Goal: Information Seeking & Learning: Learn about a topic

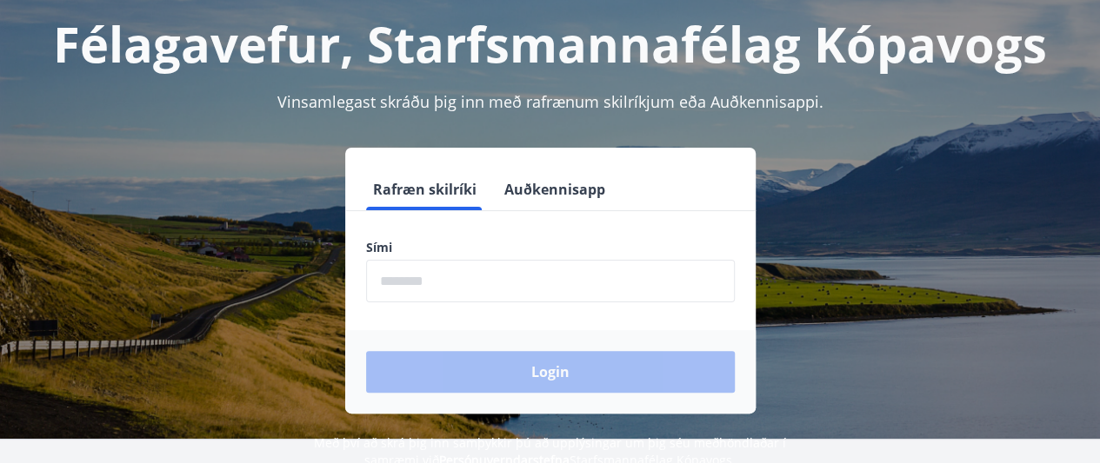
scroll to position [93, 0]
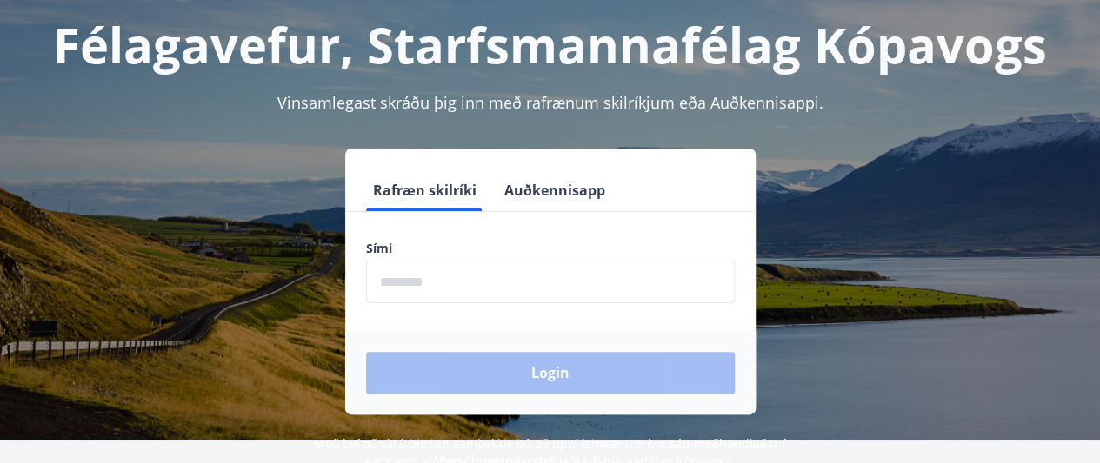
click at [460, 289] on input "phone" at bounding box center [550, 282] width 369 height 43
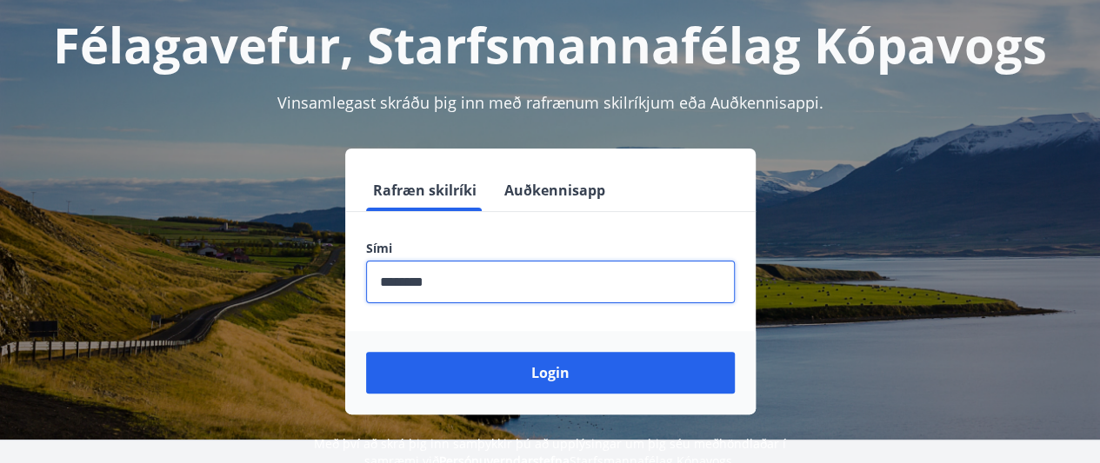
type input "********"
click at [366, 352] on button "Login" at bounding box center [550, 373] width 369 height 42
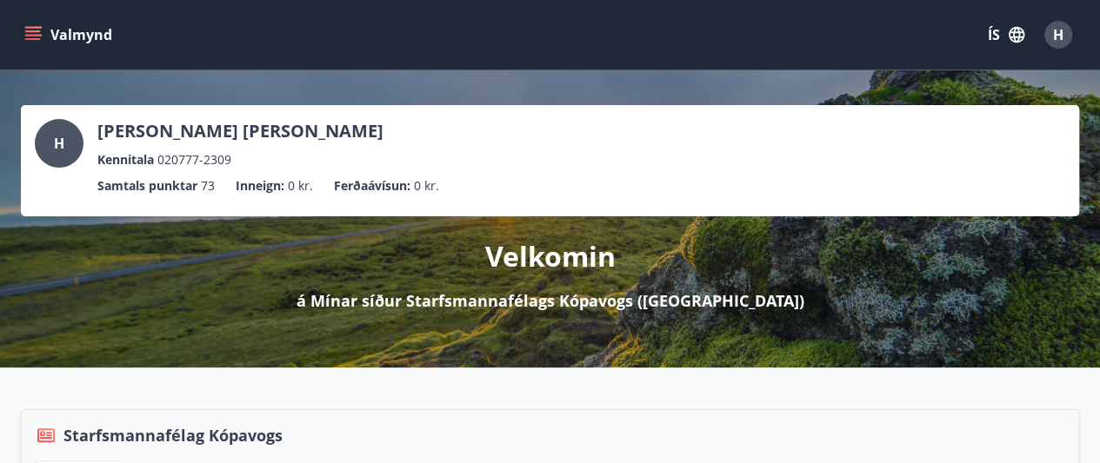
click at [31, 34] on icon "menu" at bounding box center [32, 34] width 17 height 17
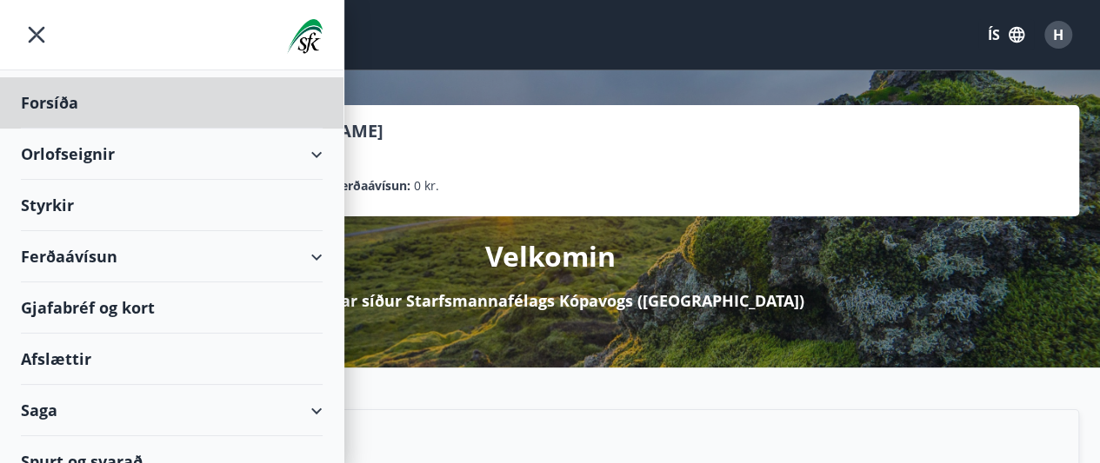
click at [70, 129] on div "Styrkir" at bounding box center [172, 102] width 302 height 51
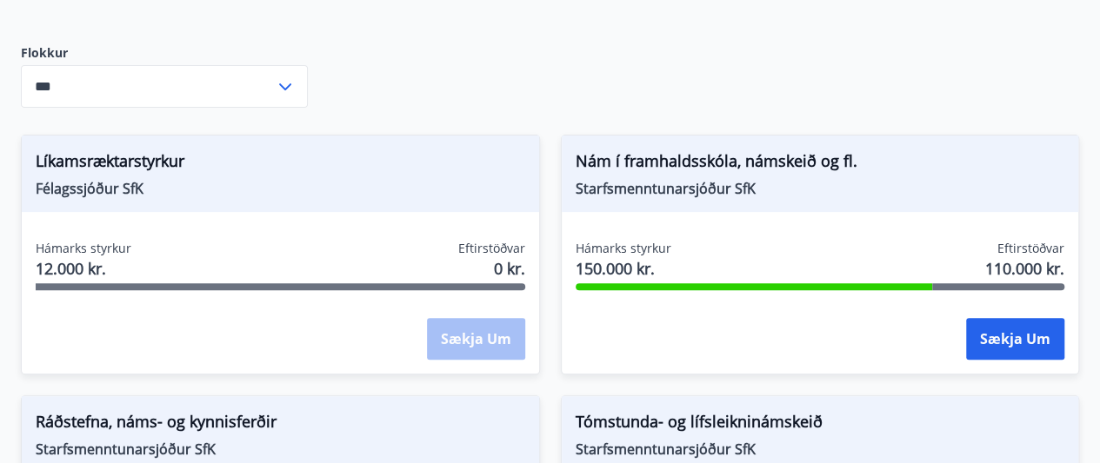
scroll to position [237, 0]
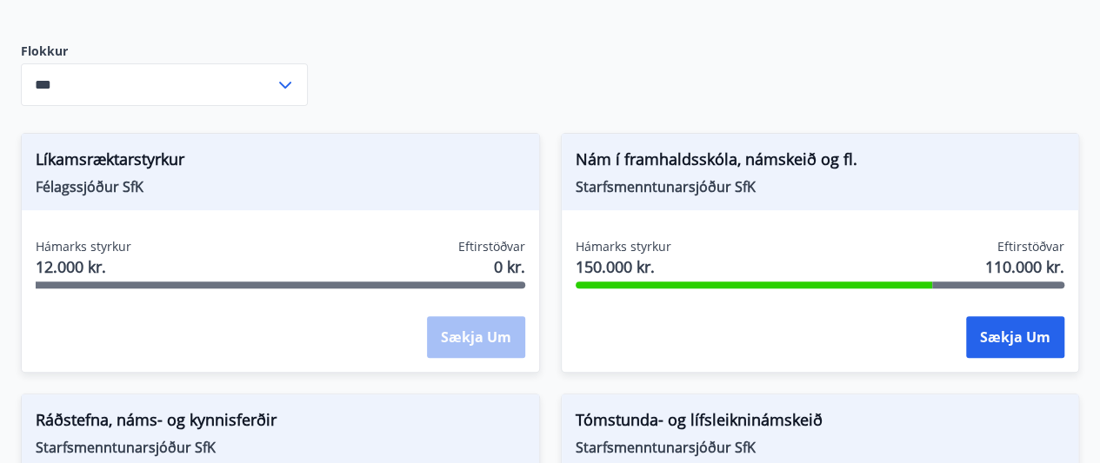
click at [285, 88] on icon at bounding box center [285, 85] width 21 height 21
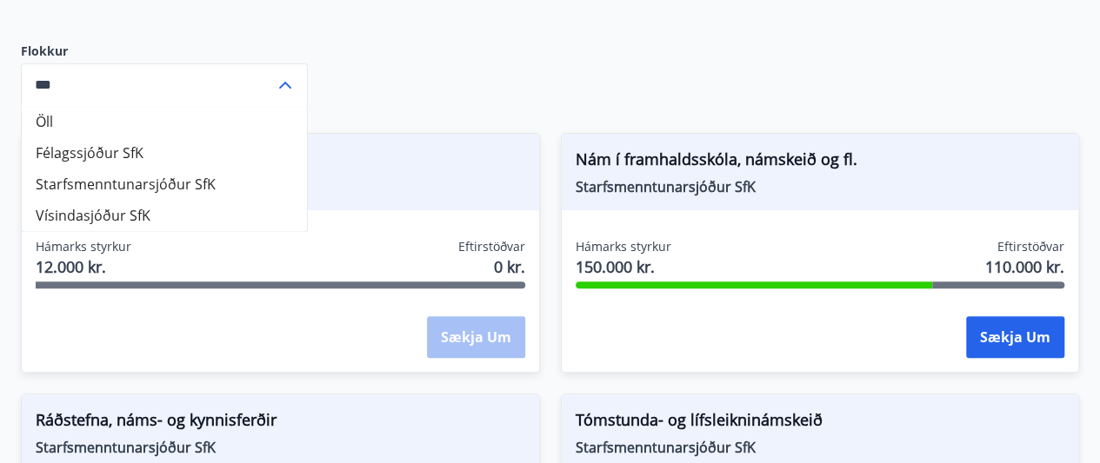
click at [384, 76] on div "Styrkir á vegum félagsins eru greiddir tvisvar í mánuði. Flokkur Öll Félagssjóð…" at bounding box center [550, 297] width 1058 height 714
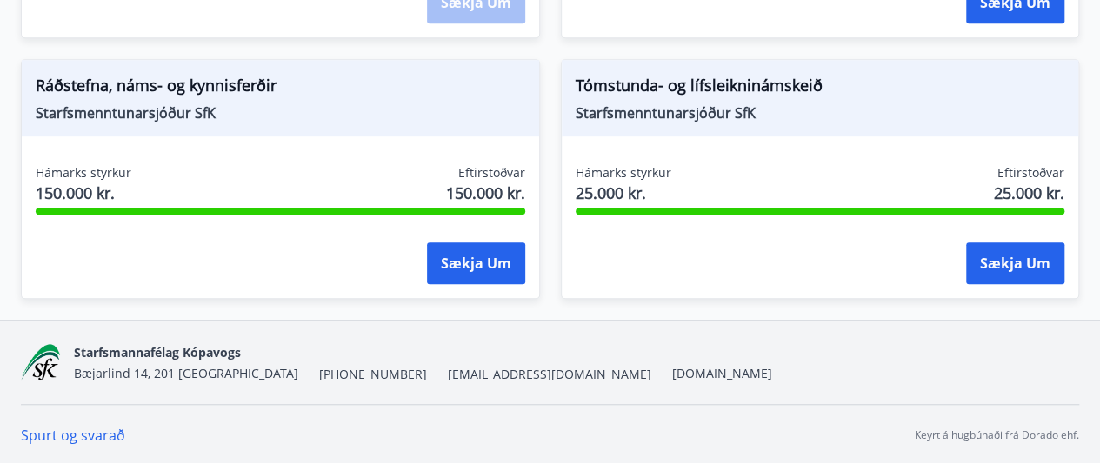
scroll to position [0, 0]
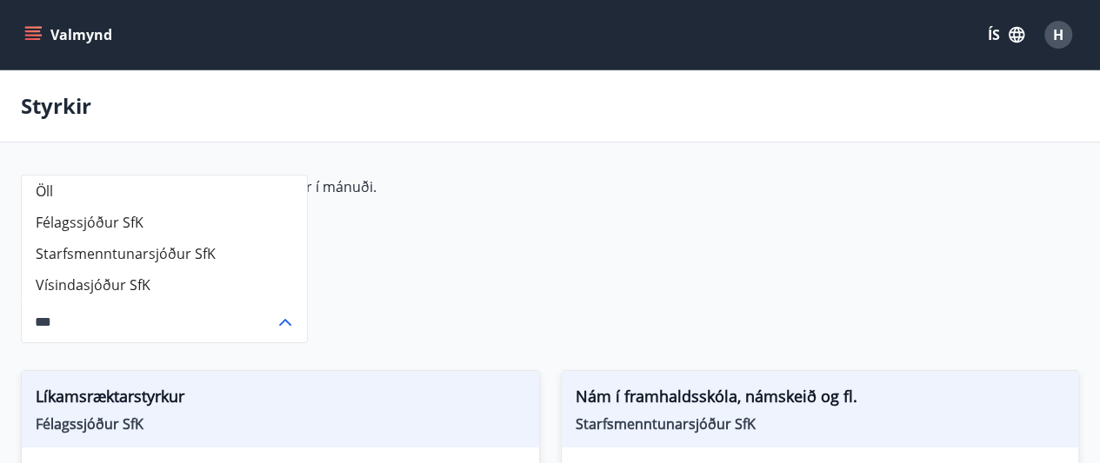
click at [26, 35] on icon "menu" at bounding box center [34, 35] width 19 height 2
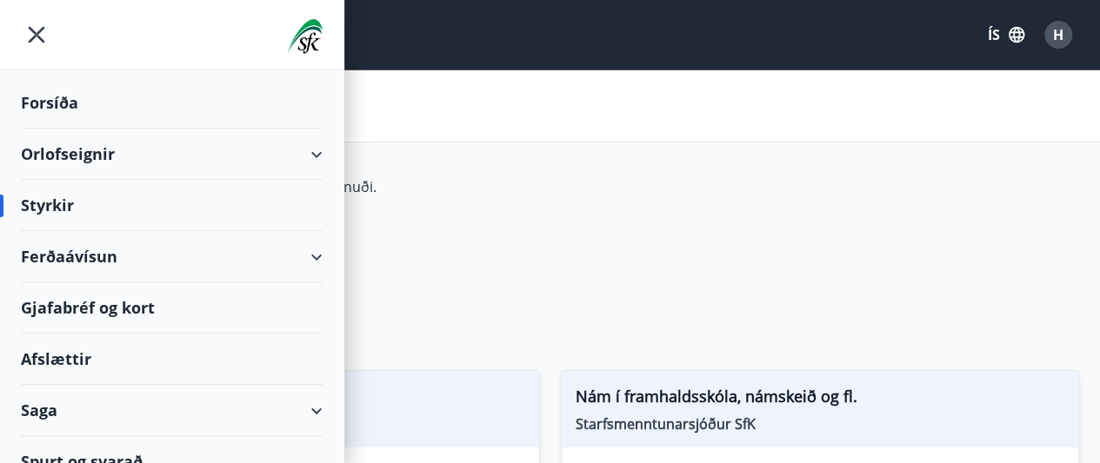
click at [177, 260] on div "Ferðaávísun" at bounding box center [172, 256] width 302 height 51
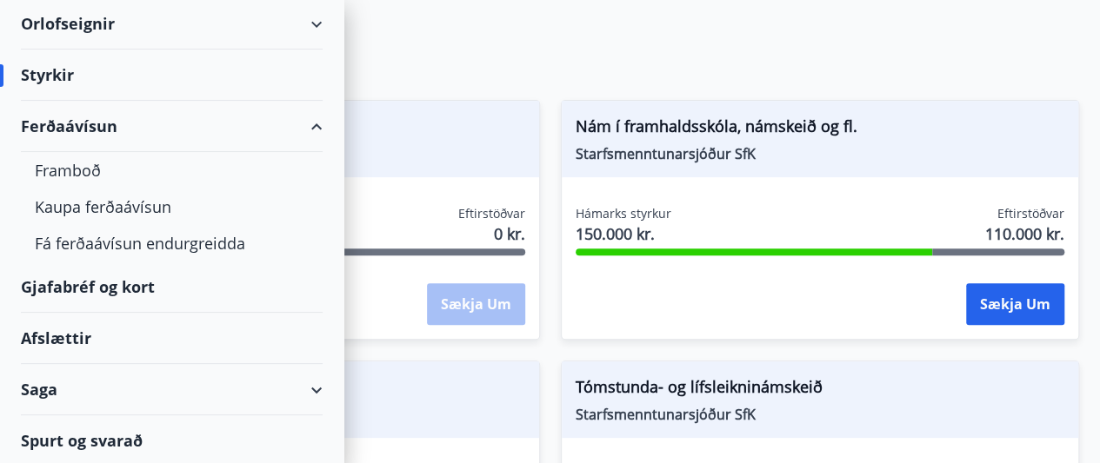
scroll to position [288, 0]
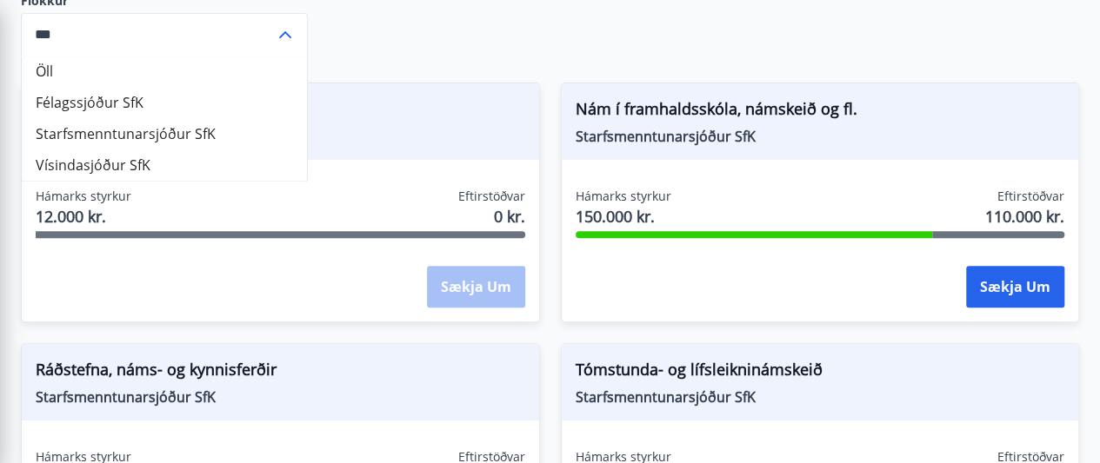
click at [415, 20] on div "Styrkir á vegum félagsins eru greiddir tvisvar í mánuði. Flokkur Öll Félagssjóð…" at bounding box center [550, 247] width 1058 height 714
click at [478, 291] on div "Sækja um" at bounding box center [476, 287] width 98 height 43
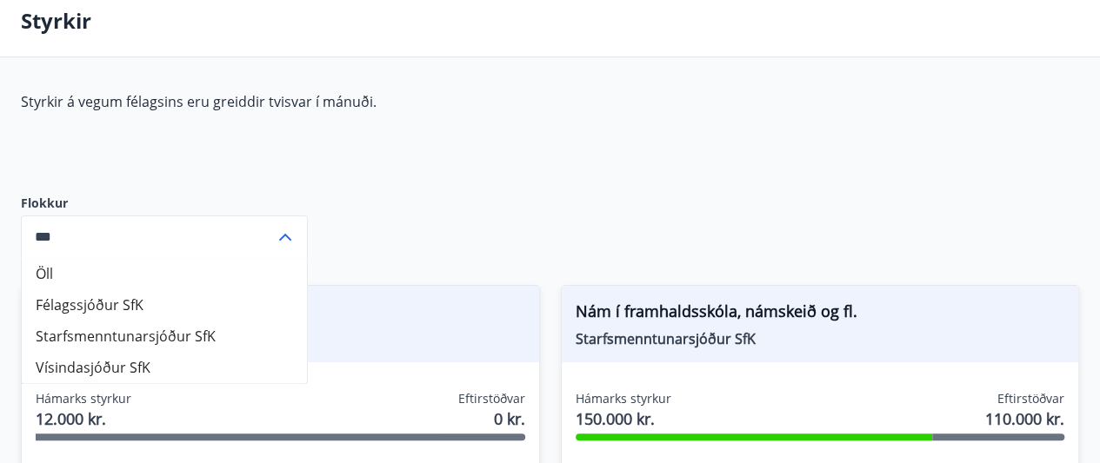
scroll to position [0, 0]
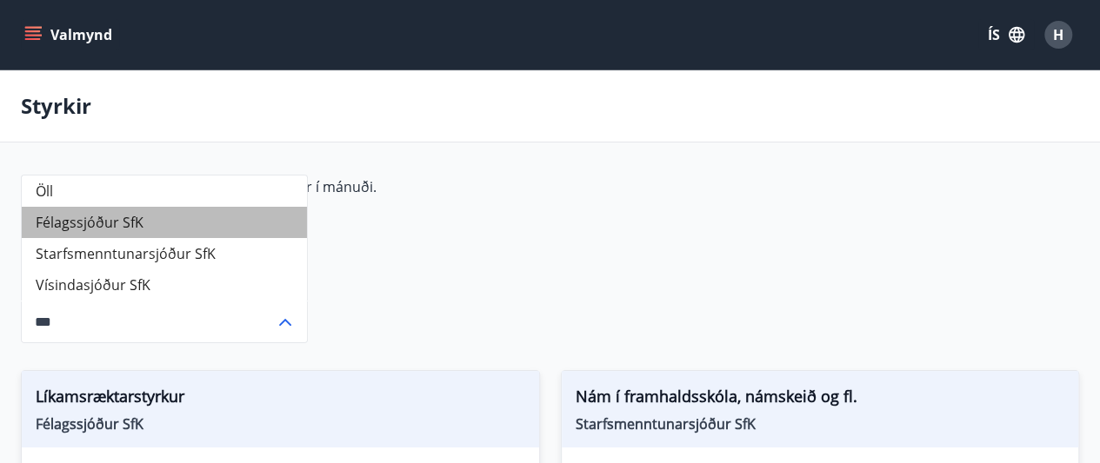
click at [64, 222] on li "Félagssjóður SfK" at bounding box center [164, 222] width 285 height 31
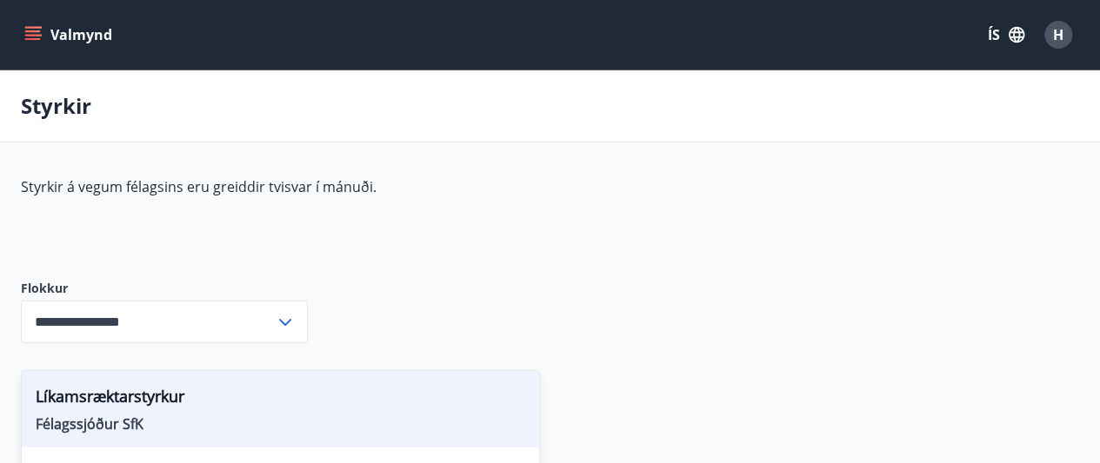
click at [33, 29] on icon "menu" at bounding box center [32, 34] width 17 height 17
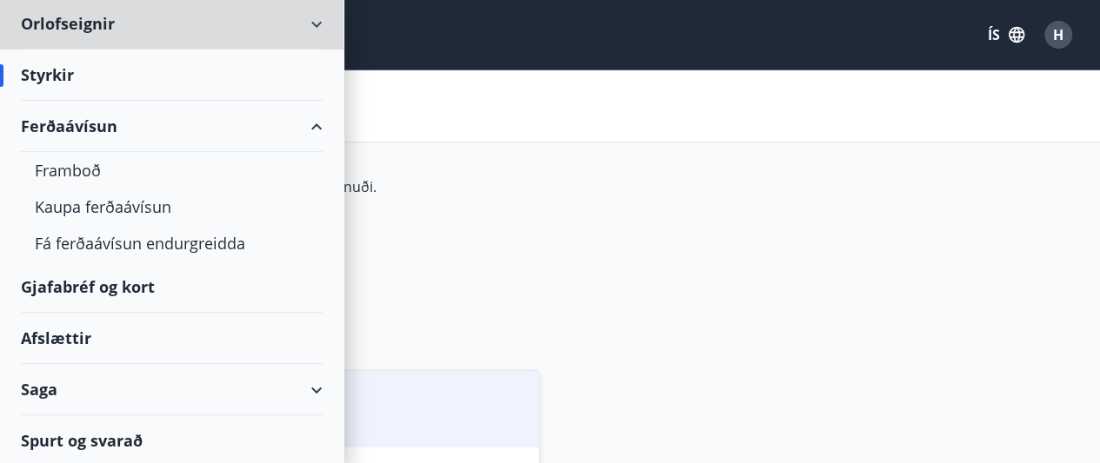
click at [33, 29] on div "Orlofseignir" at bounding box center [172, 23] width 302 height 51
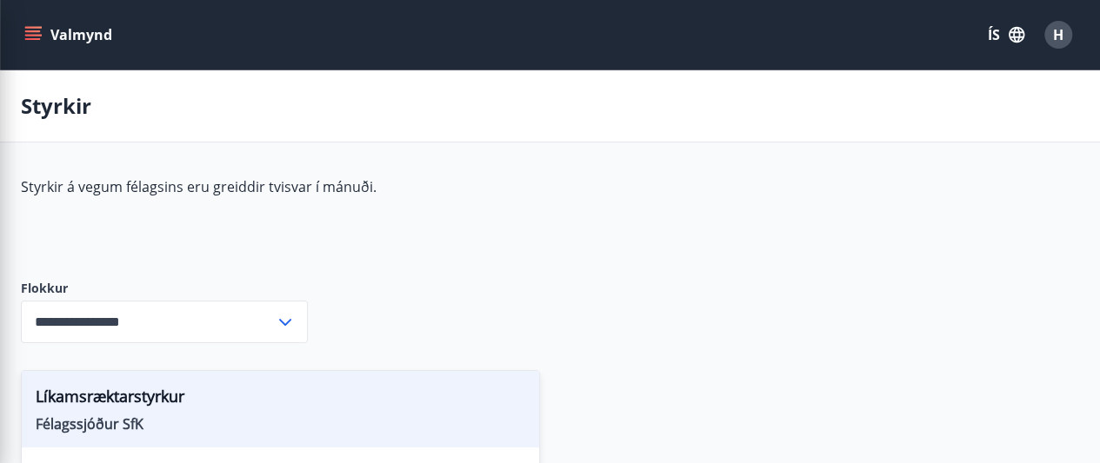
click at [455, 223] on div "Styrkir á vegum félagsins eru greiddir tvisvar í mánuði." at bounding box center [431, 214] width 821 height 75
click at [45, 107] on p "Styrkir" at bounding box center [56, 106] width 70 height 30
click at [287, 321] on icon at bounding box center [285, 322] width 12 height 7
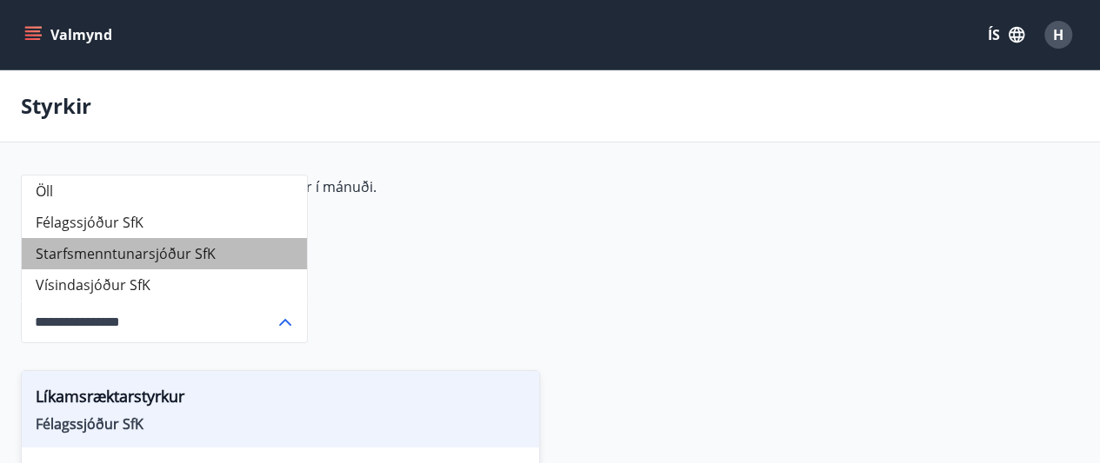
click at [176, 249] on li "Starfsmenntunarsjóður SfK" at bounding box center [164, 253] width 285 height 31
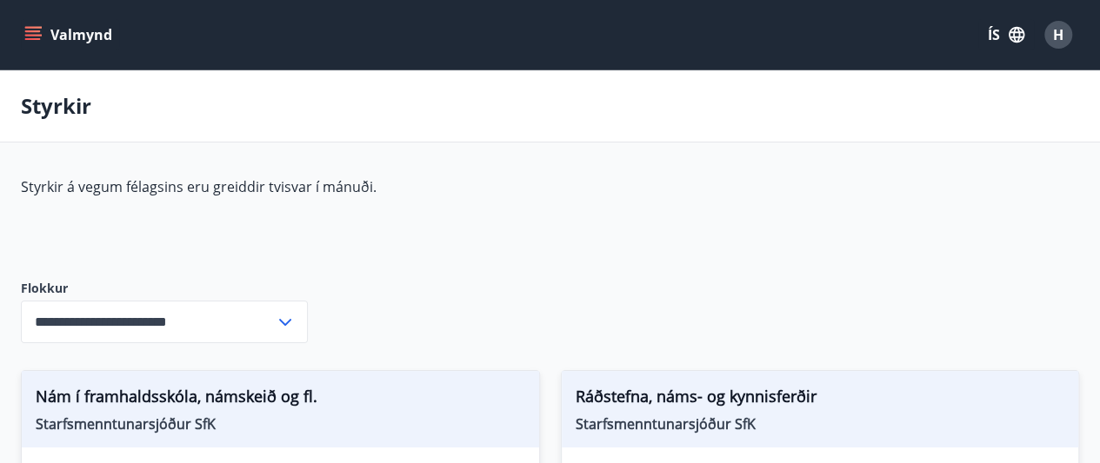
click at [281, 316] on icon at bounding box center [285, 322] width 21 height 21
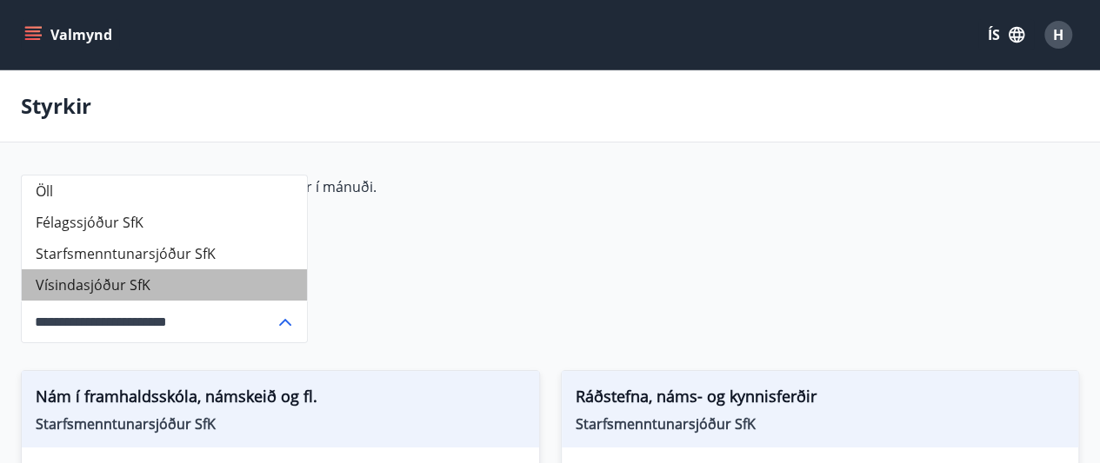
click at [108, 282] on li "Vísindasjóður SfK" at bounding box center [164, 284] width 285 height 31
type input "**********"
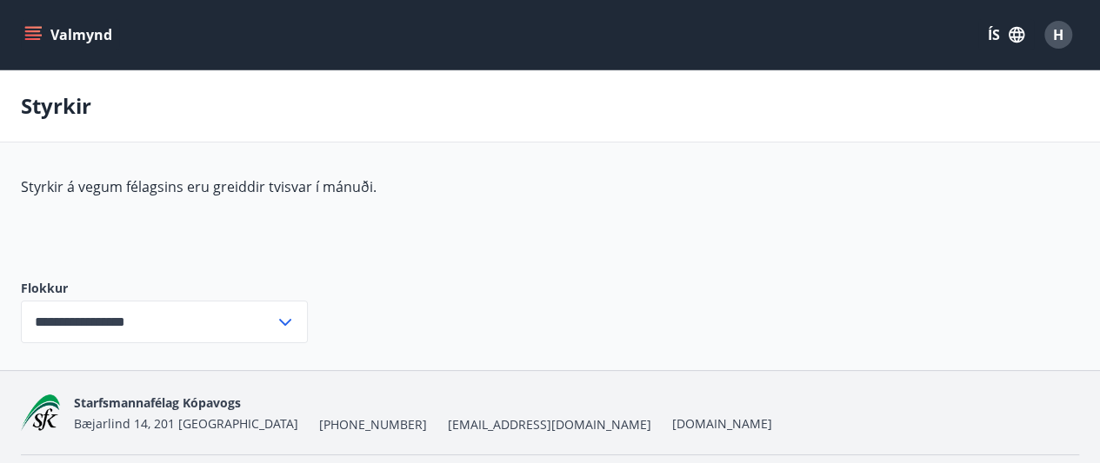
scroll to position [51, 0]
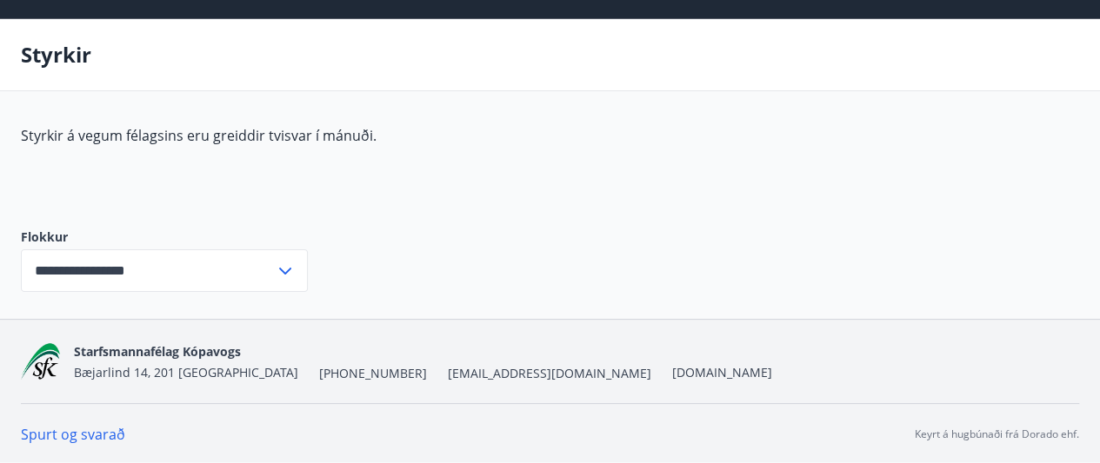
click at [291, 267] on icon at bounding box center [285, 271] width 21 height 21
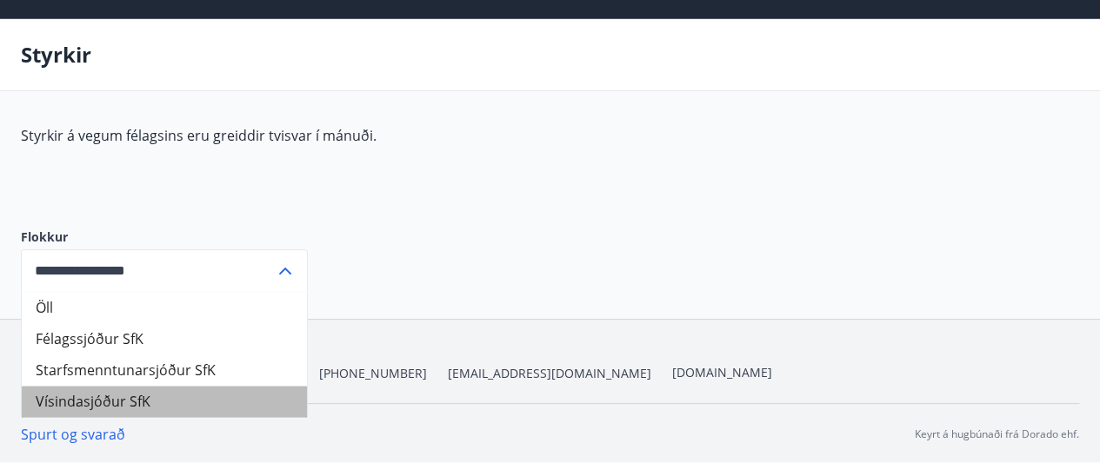
click at [113, 404] on li "Vísindasjóður SfK" at bounding box center [164, 401] width 285 height 31
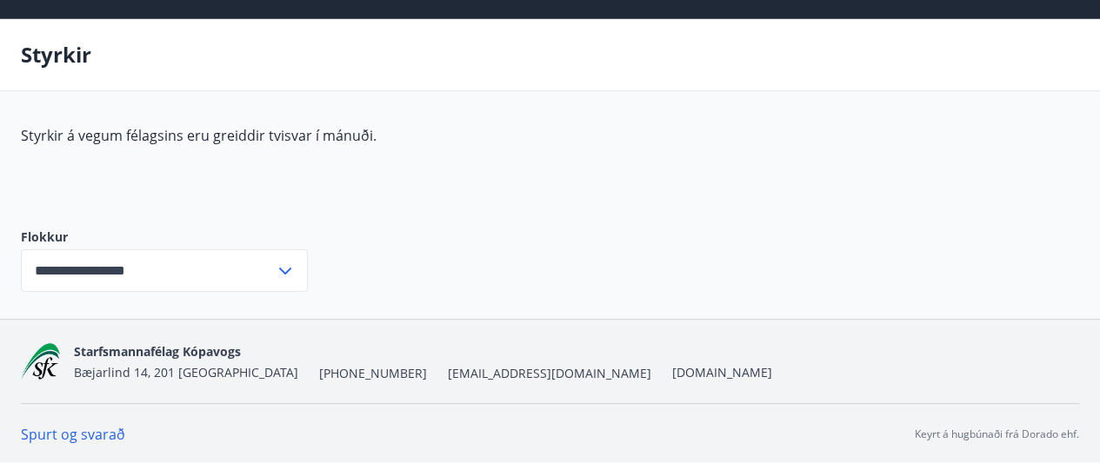
scroll to position [0, 0]
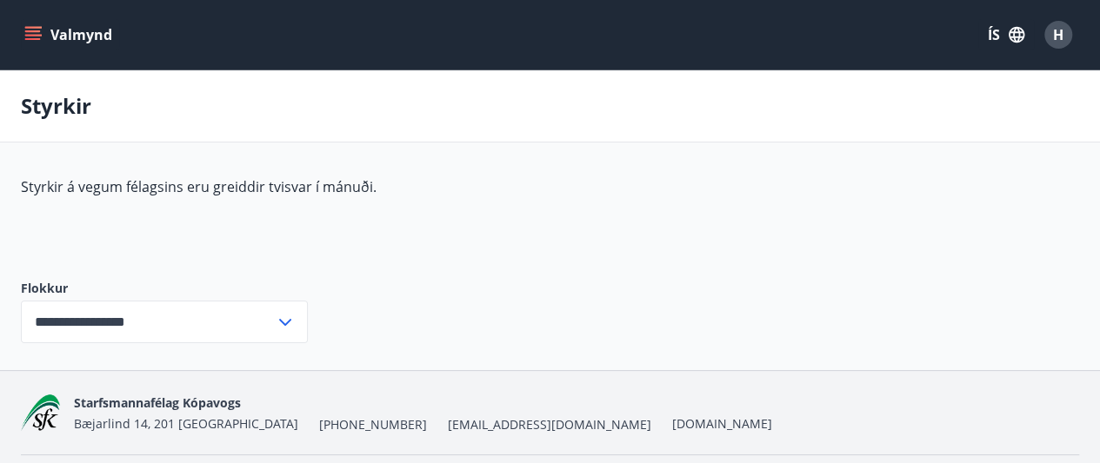
click at [29, 36] on icon "menu" at bounding box center [34, 35] width 19 height 2
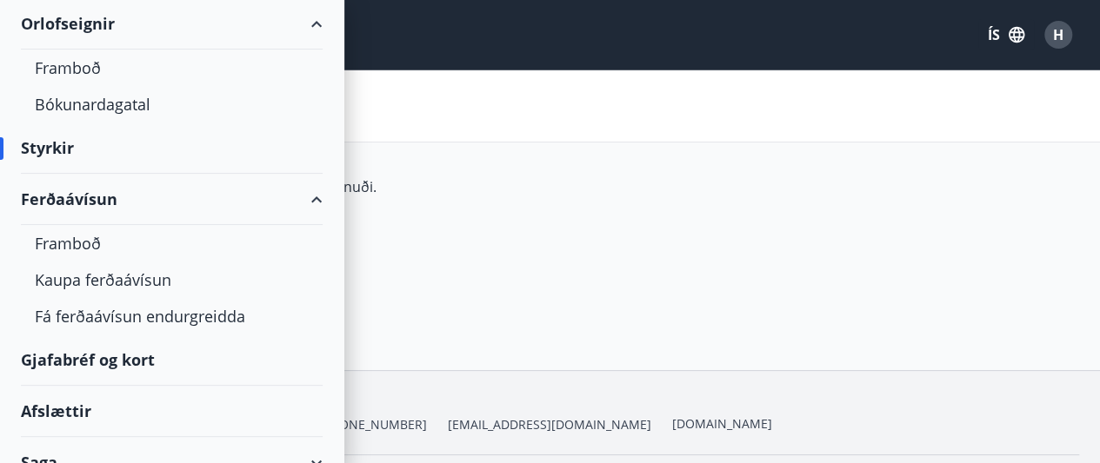
scroll to position [203, 0]
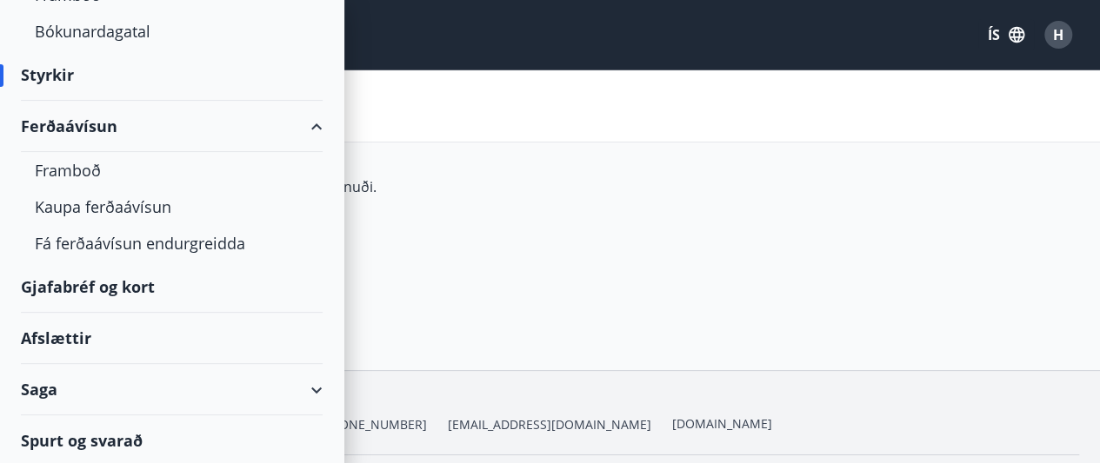
click at [73, 442] on div "Spurt og svarað" at bounding box center [172, 440] width 302 height 50
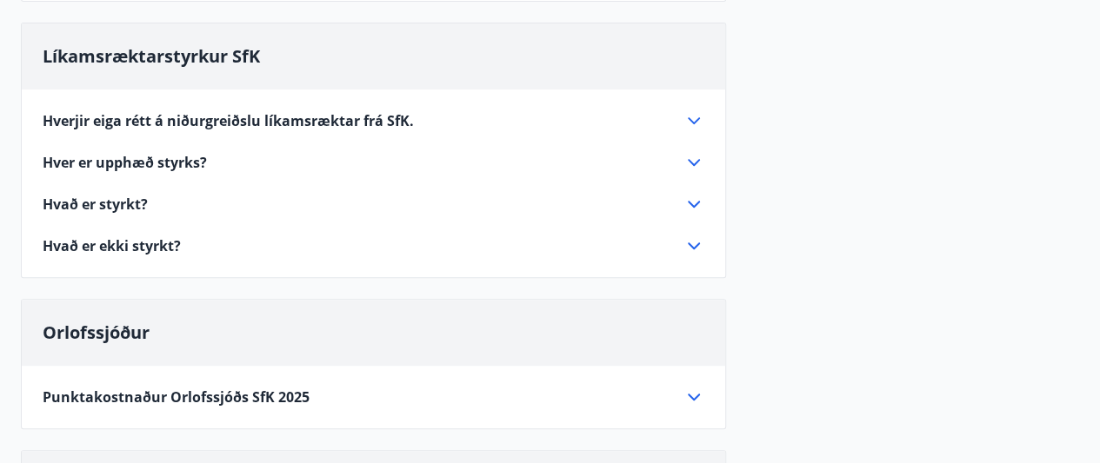
scroll to position [388, 0]
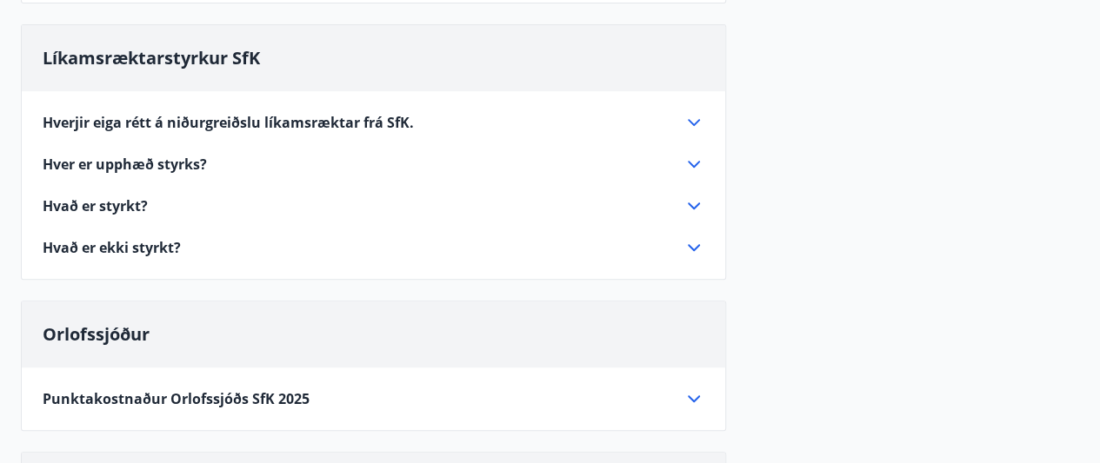
click at [690, 163] on icon at bounding box center [693, 164] width 21 height 21
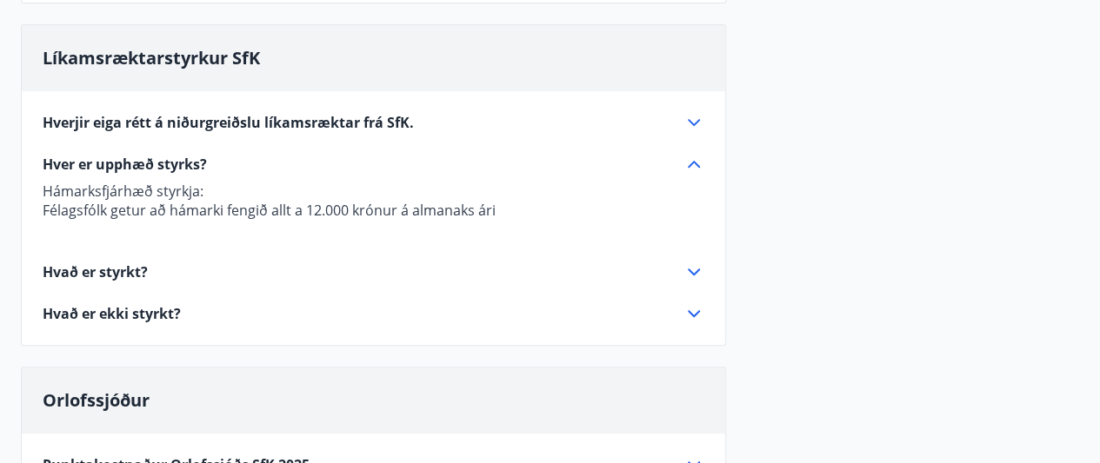
click at [701, 267] on icon at bounding box center [693, 272] width 21 height 21
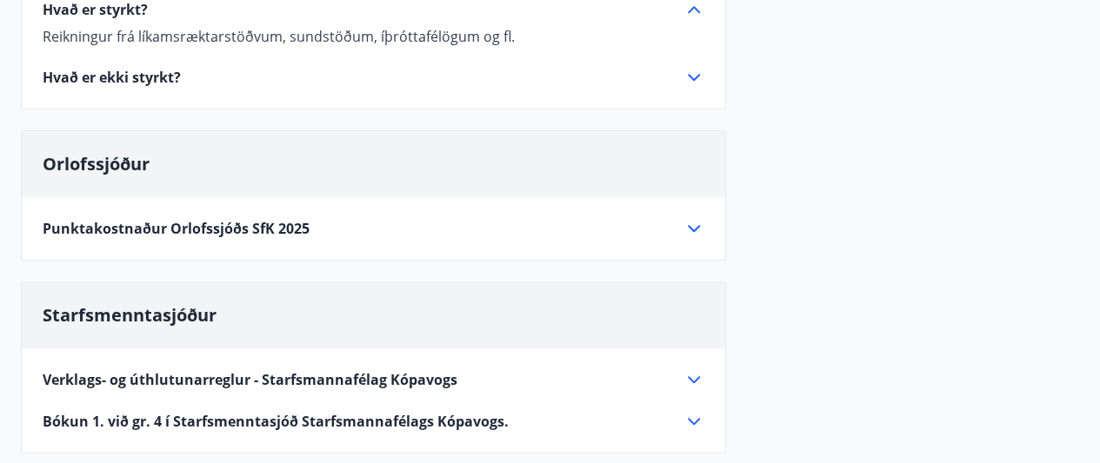
scroll to position [589, 0]
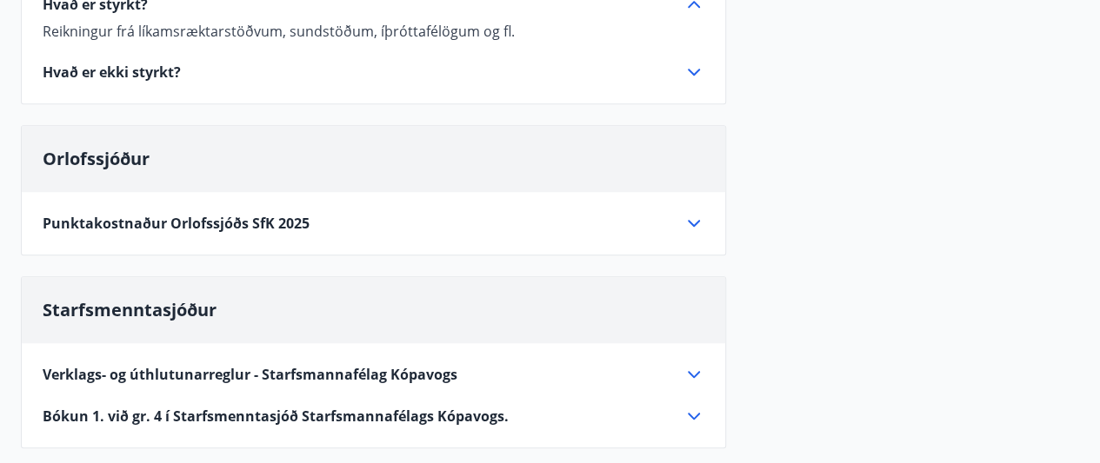
click at [694, 227] on icon at bounding box center [693, 223] width 21 height 21
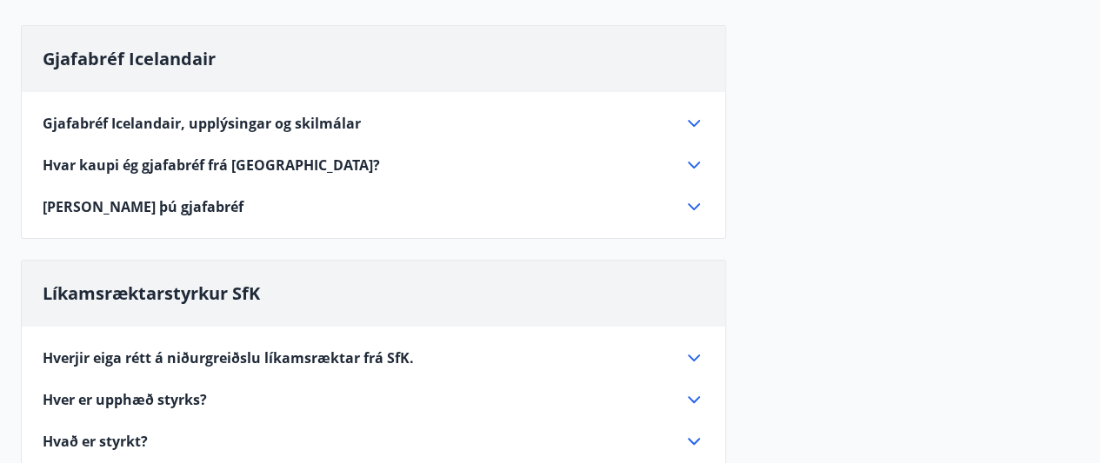
scroll to position [0, 0]
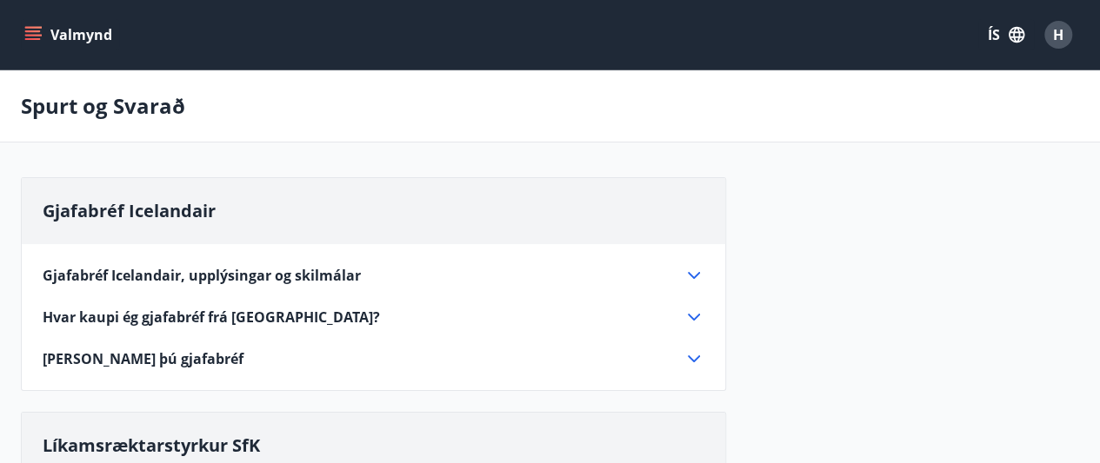
click at [37, 25] on button "Valmynd" at bounding box center [70, 34] width 98 height 31
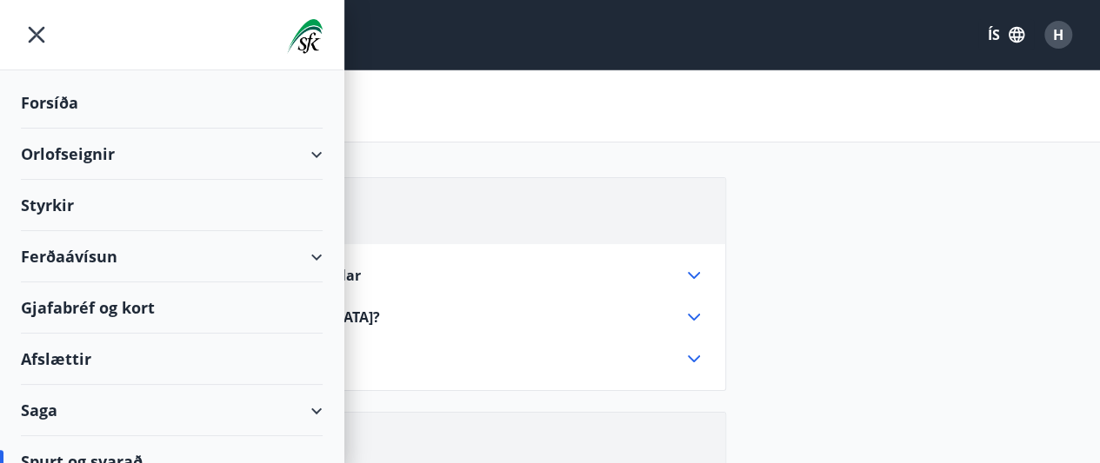
click at [47, 96] on div "Forsíða" at bounding box center [172, 102] width 302 height 51
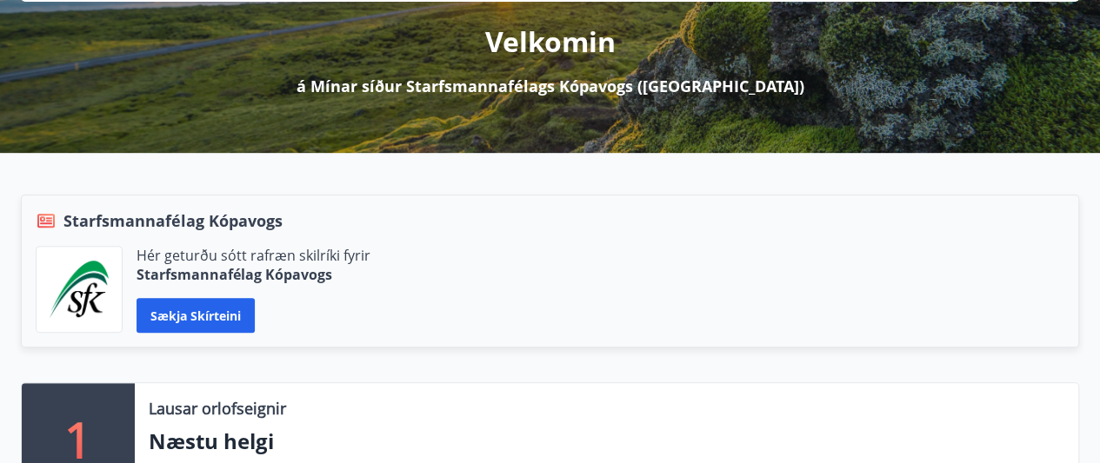
scroll to position [230, 0]
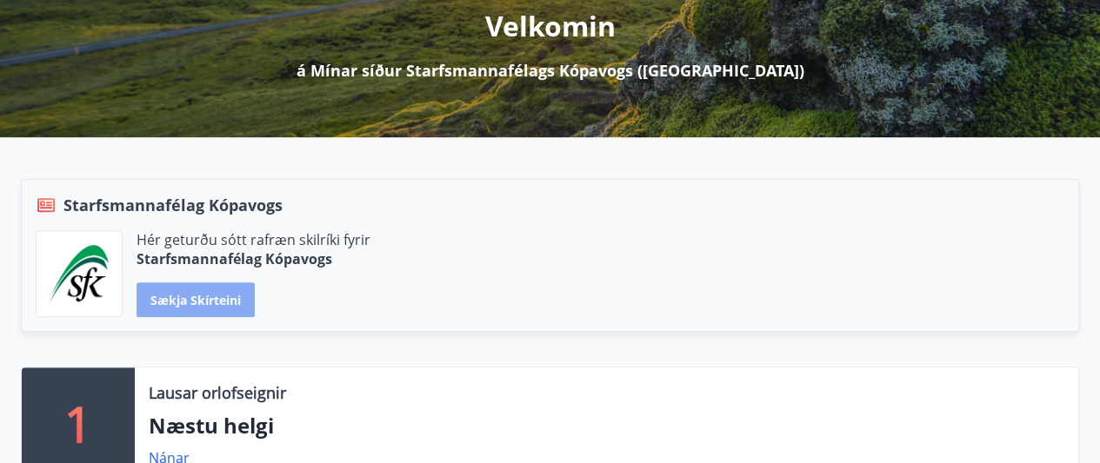
click at [193, 305] on button "Sækja skírteini" at bounding box center [195, 299] width 118 height 35
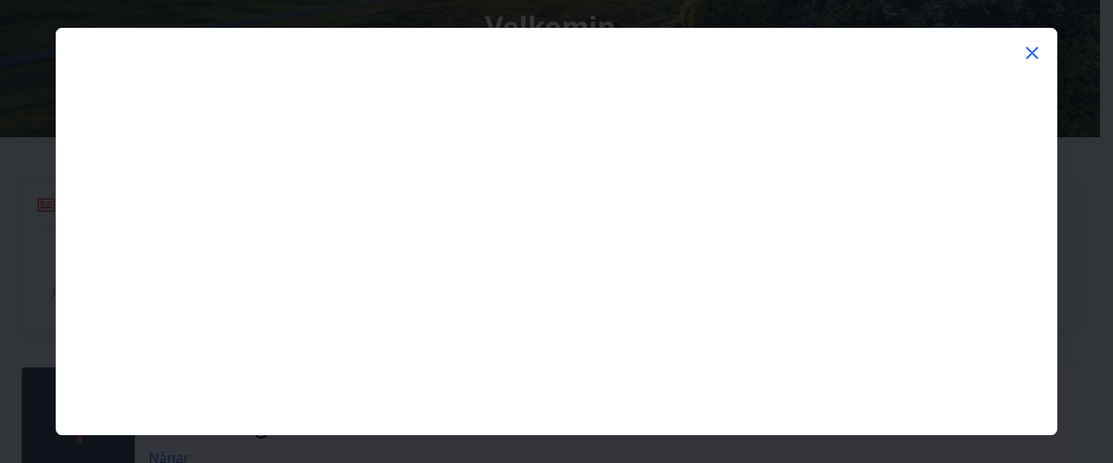
click at [1029, 47] on icon at bounding box center [1031, 53] width 21 height 21
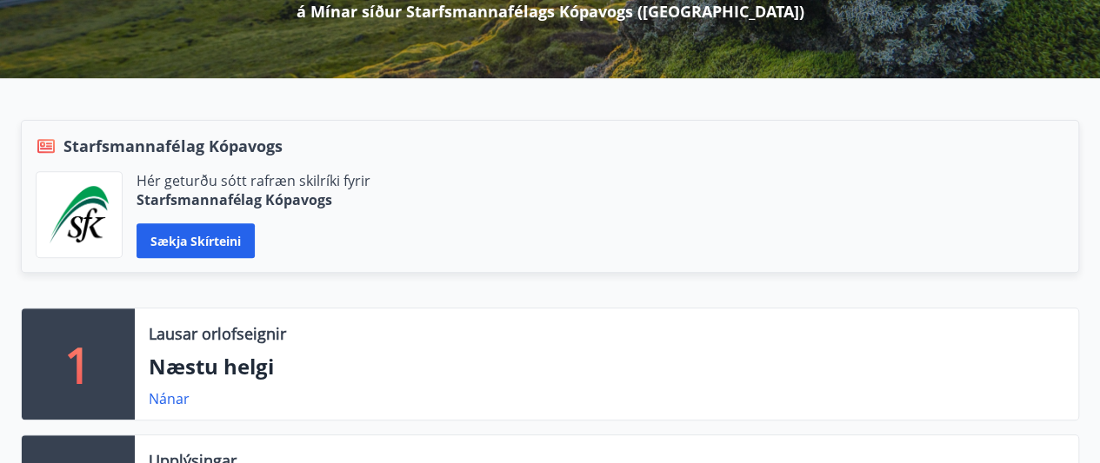
scroll to position [0, 0]
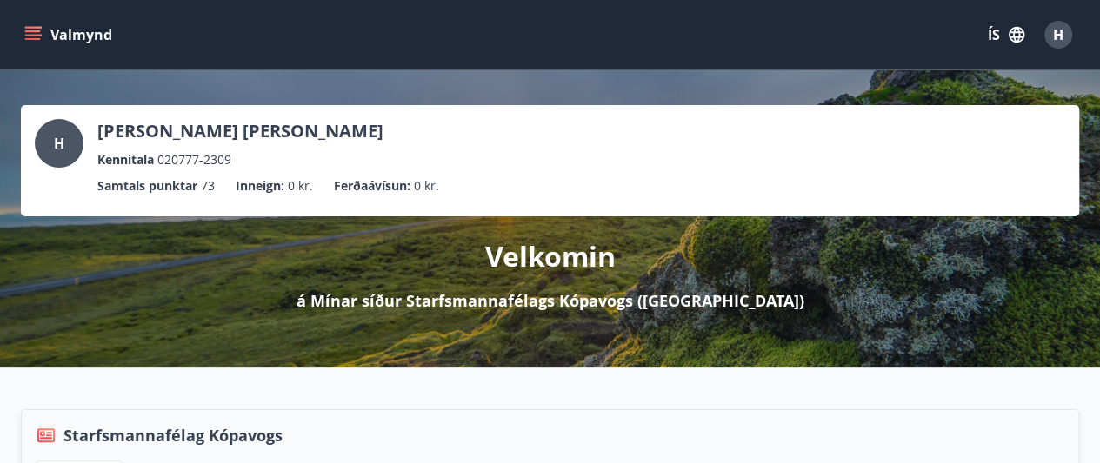
click at [38, 30] on icon "menu" at bounding box center [33, 31] width 16 height 2
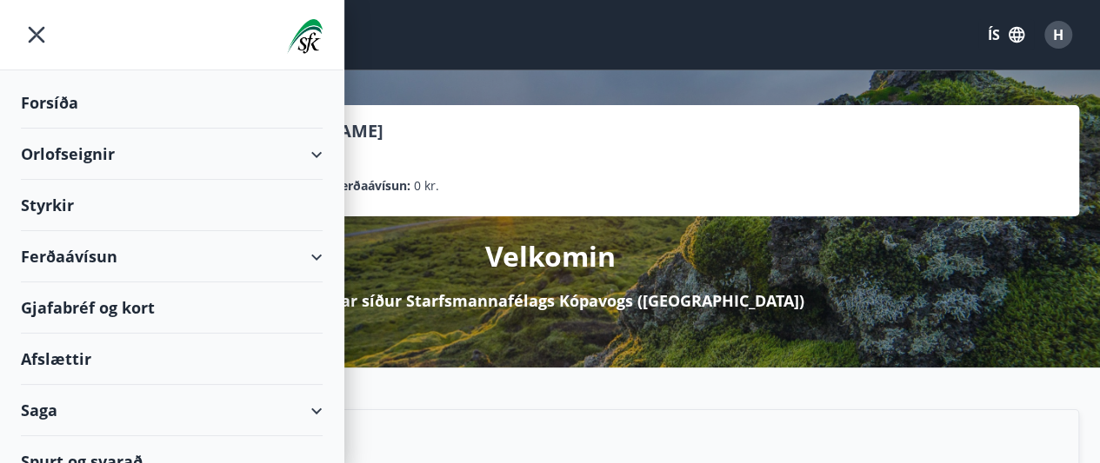
click at [287, 36] on img at bounding box center [305, 36] width 36 height 35
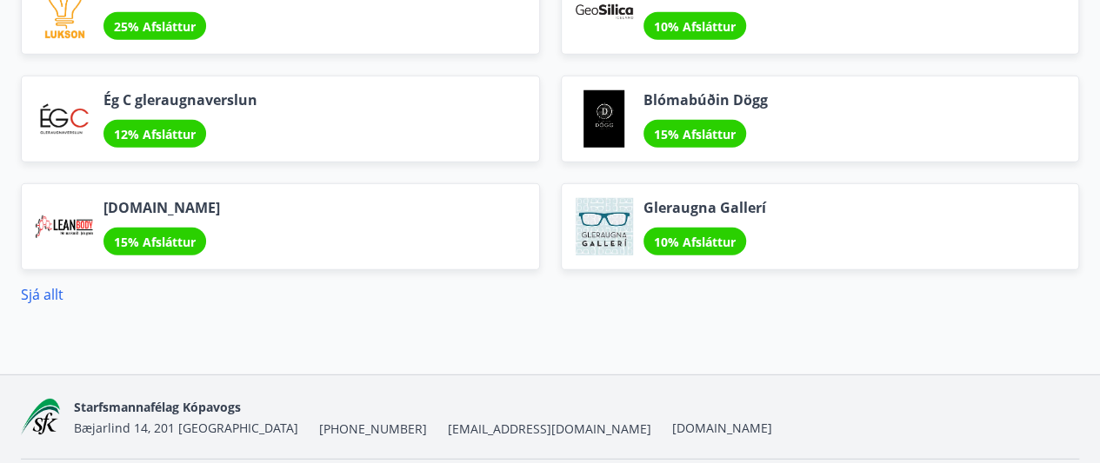
scroll to position [2433, 0]
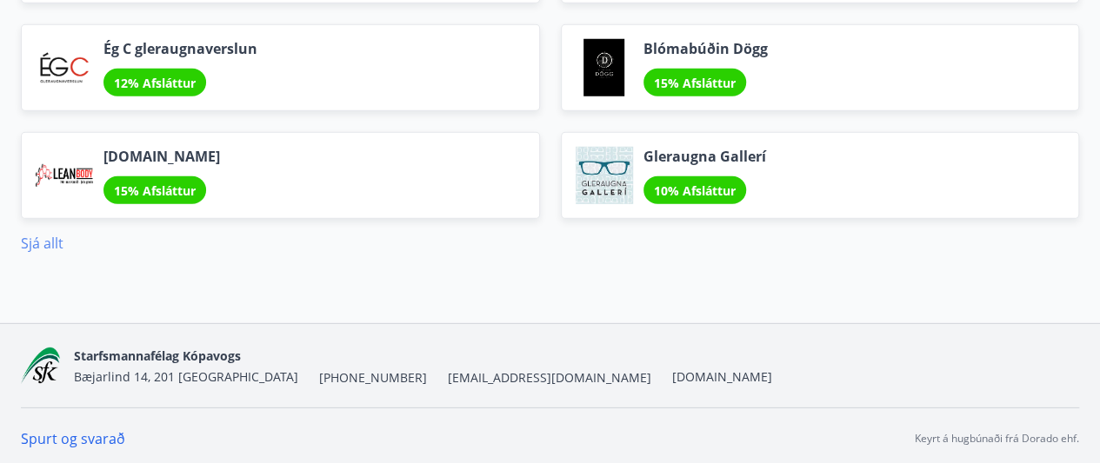
click at [53, 238] on link "Sjá allt" at bounding box center [42, 243] width 43 height 19
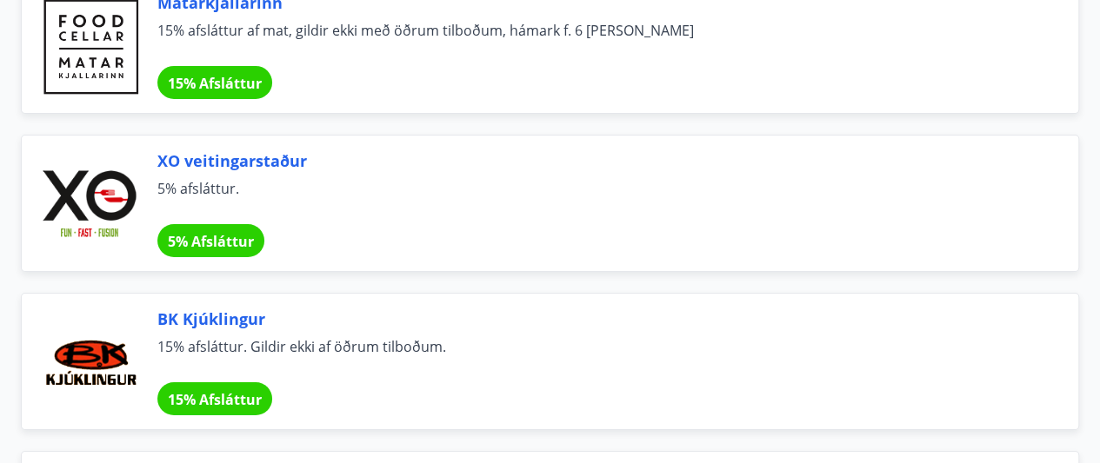
scroll to position [2945, 0]
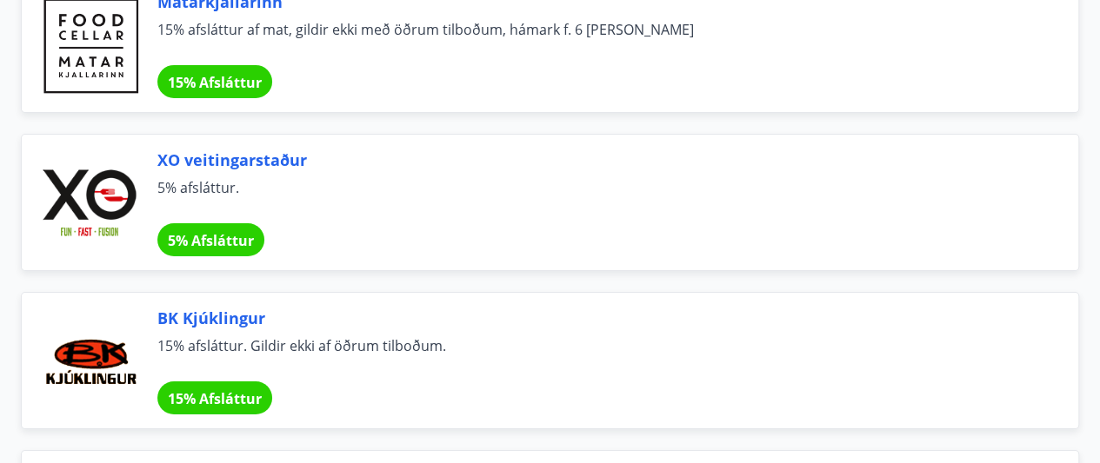
click at [114, 346] on div at bounding box center [90, 361] width 108 height 108
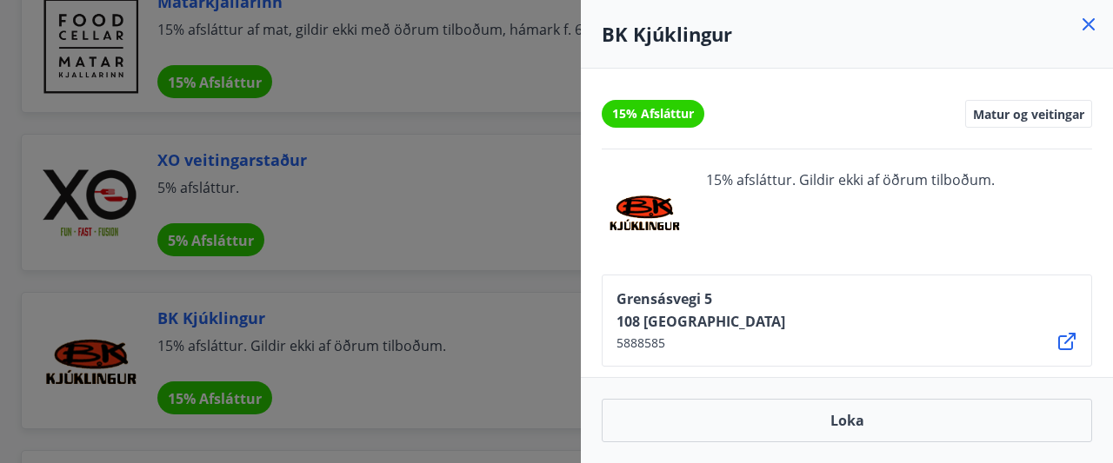
click at [1090, 40] on h4 "BK Kjúklingur" at bounding box center [846, 34] width 490 height 26
click at [1092, 25] on icon at bounding box center [1088, 24] width 21 height 21
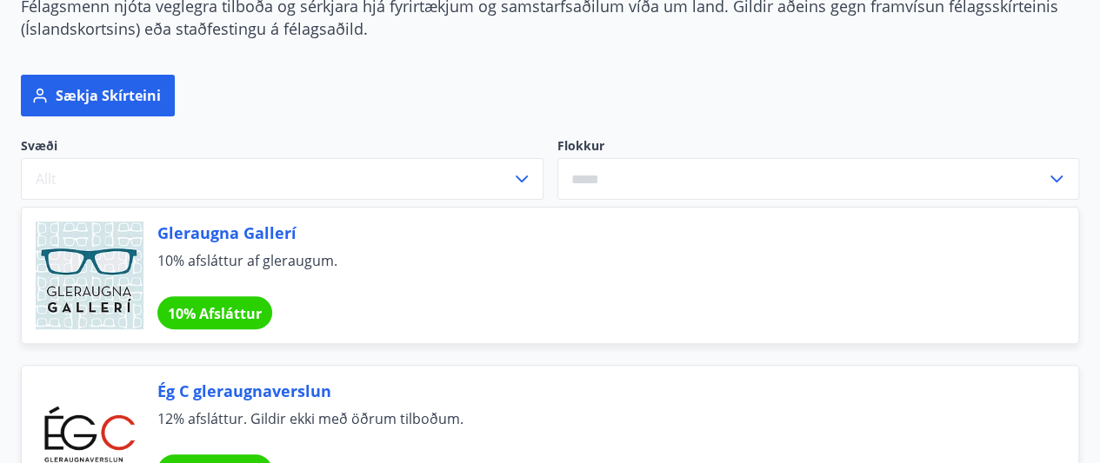
scroll to position [0, 0]
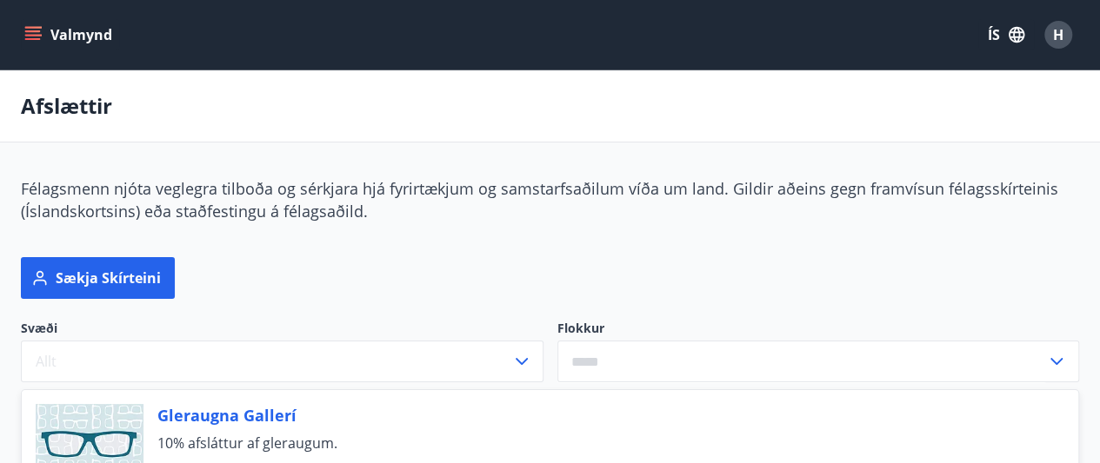
click at [30, 31] on icon "menu" at bounding box center [33, 31] width 16 height 2
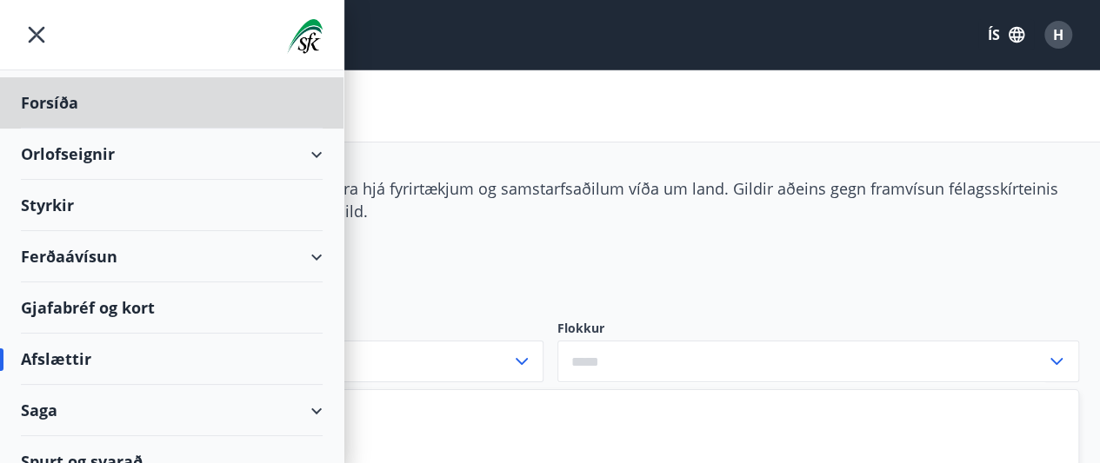
click at [61, 129] on div "Styrkir" at bounding box center [172, 102] width 302 height 51
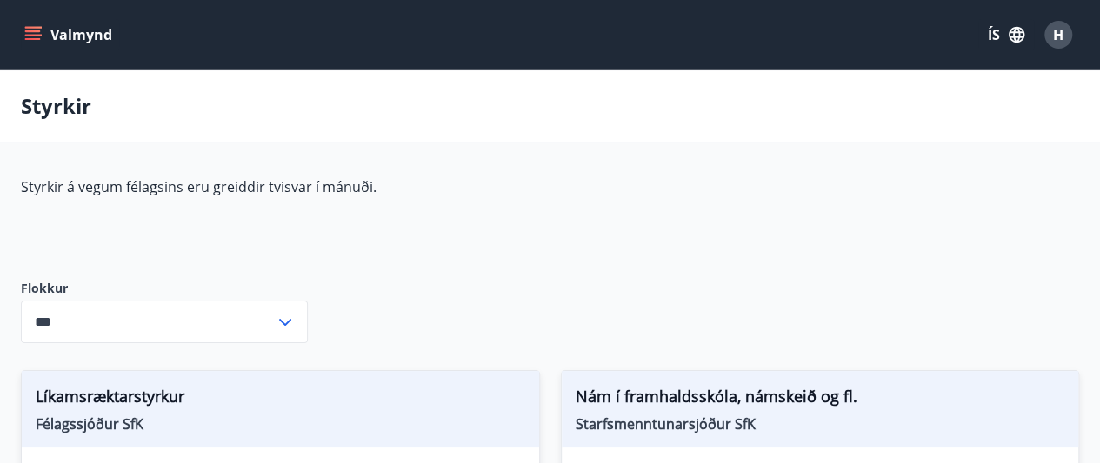
type input "***"
